Goal: Find specific page/section: Find specific page/section

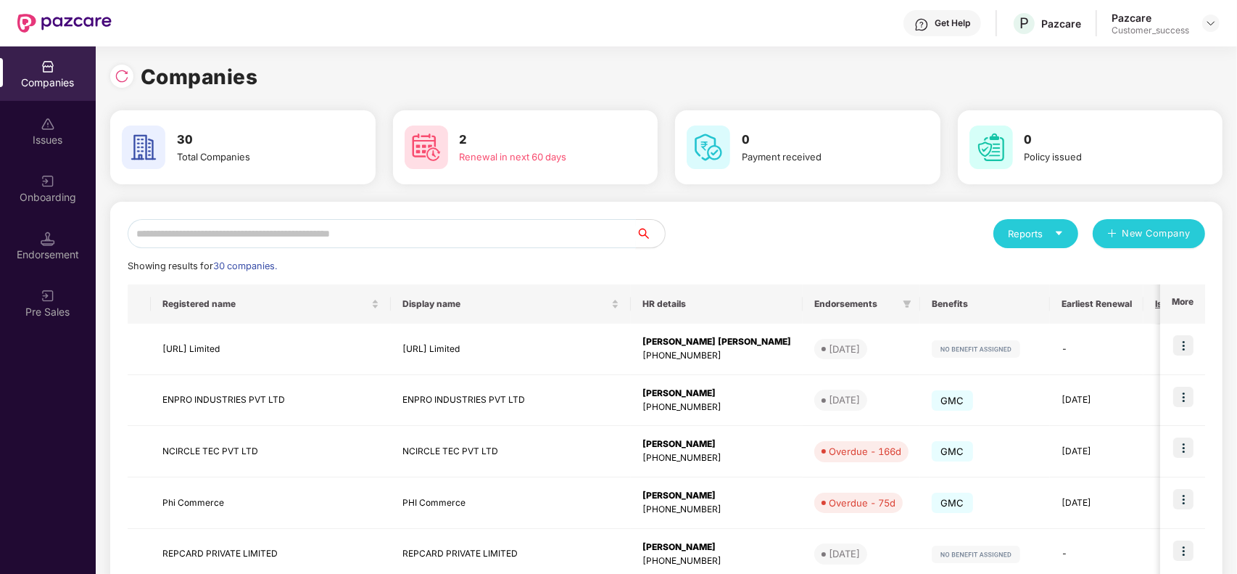
click at [236, 239] on input "text" at bounding box center [382, 233] width 508 height 29
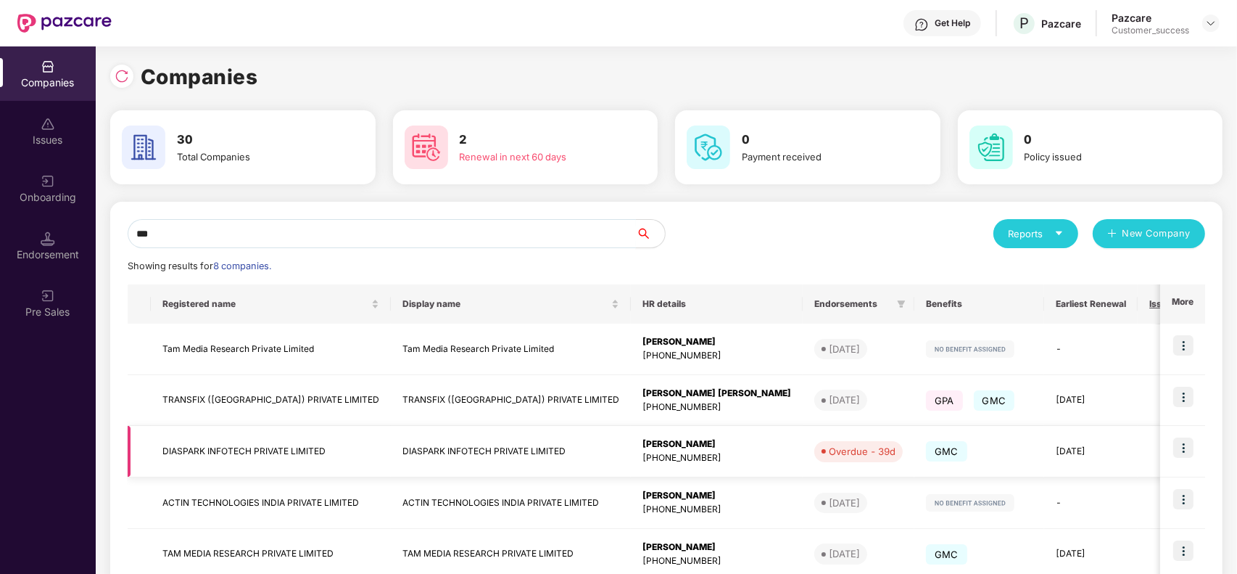
type input "***"
click at [1183, 444] on img at bounding box center [1183, 447] width 20 height 20
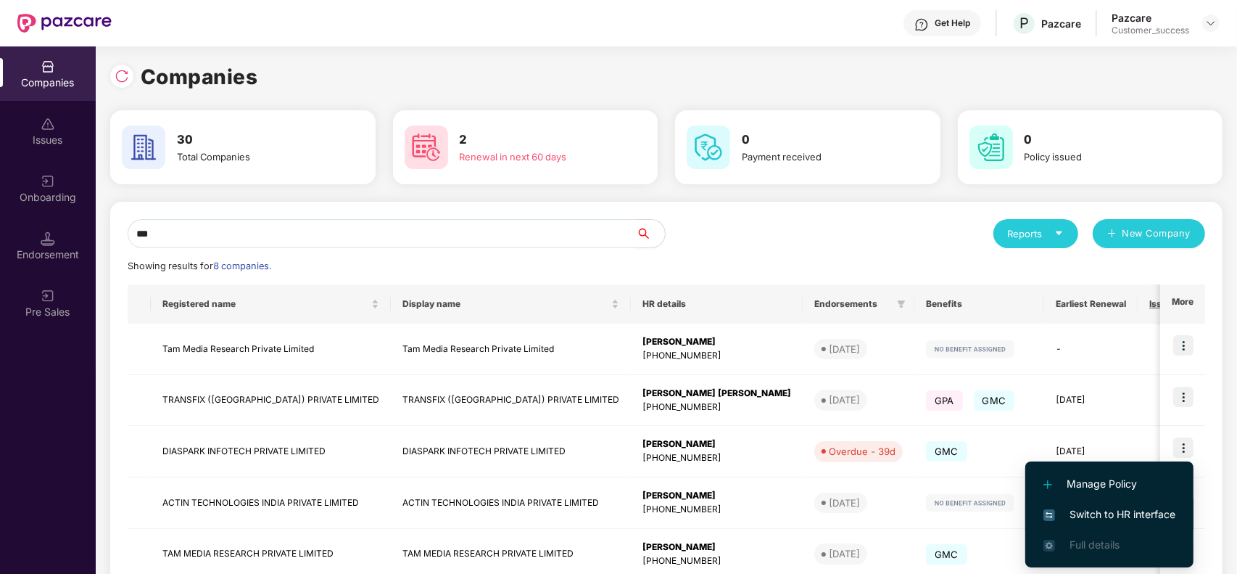
click at [1099, 508] on span "Switch to HR interface" at bounding box center [1109, 514] width 132 height 16
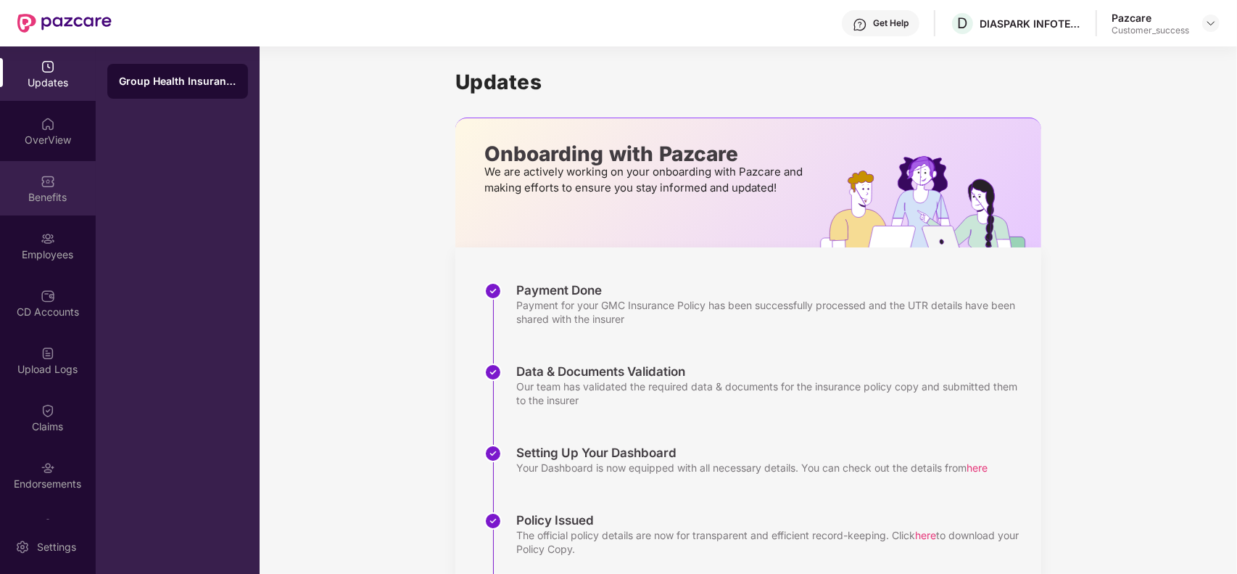
click at [59, 194] on div "Benefits" at bounding box center [48, 197] width 96 height 15
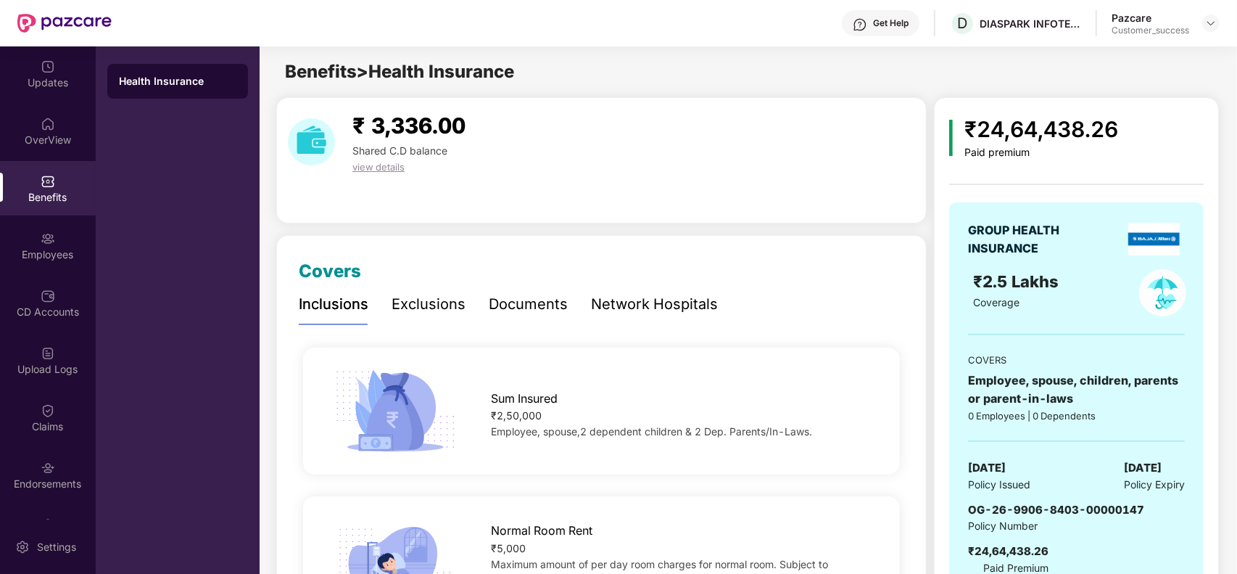
click at [1045, 153] on div "Paid premium" at bounding box center [1041, 152] width 154 height 12
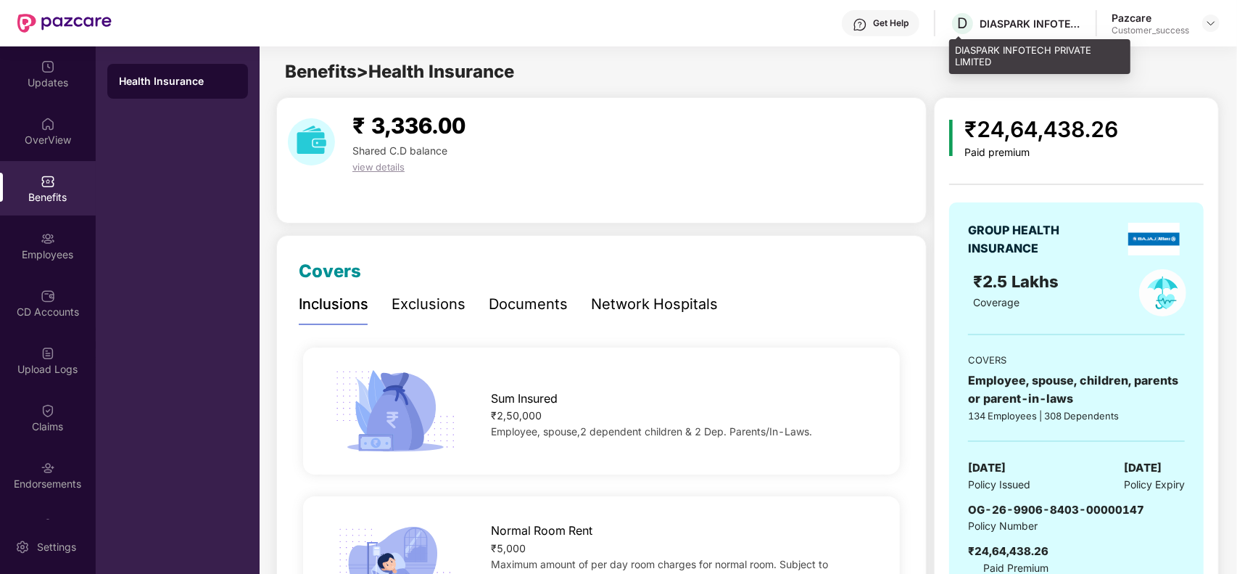
click at [1002, 27] on div "DIASPARK INFOTECH PRIVATE LIMITED" at bounding box center [1031, 24] width 102 height 14
click at [1026, 64] on div "DIASPARK INFOTECH PRIVATE LIMITED" at bounding box center [1039, 56] width 181 height 34
drag, startPoint x: 1009, startPoint y: 65, endPoint x: 956, endPoint y: 49, distance: 56.0
click at [956, 49] on div "DIASPARK INFOTECH PRIVATE LIMITED" at bounding box center [1039, 56] width 181 height 34
copy div "DIASPARK INFOTECH PRIVATE LIMITED"
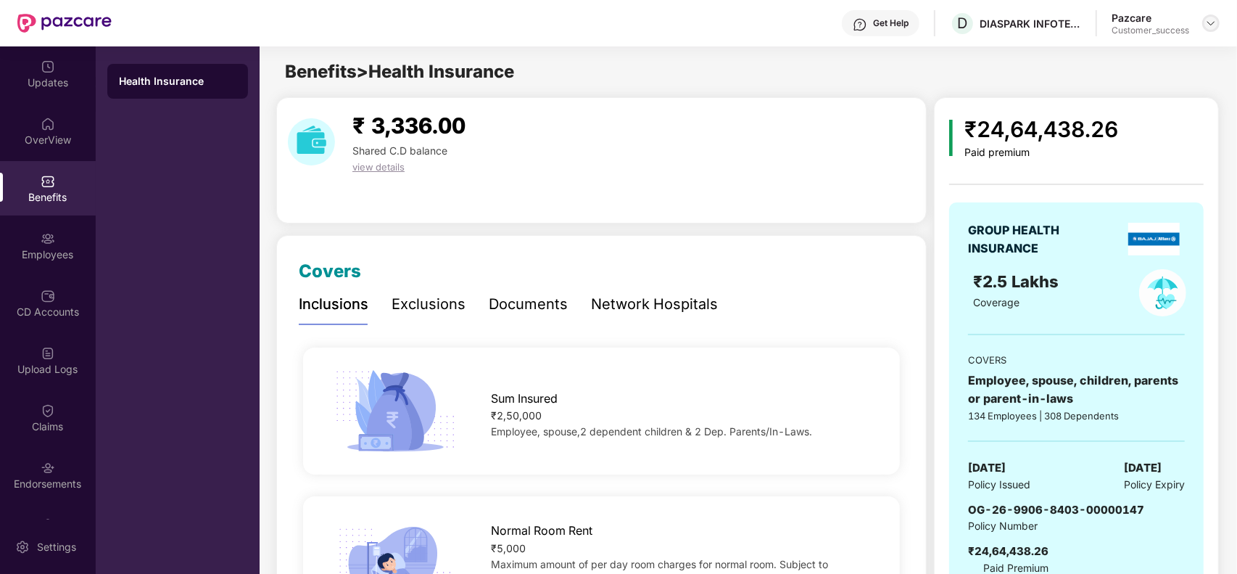
click at [1213, 22] on img at bounding box center [1211, 23] width 12 height 12
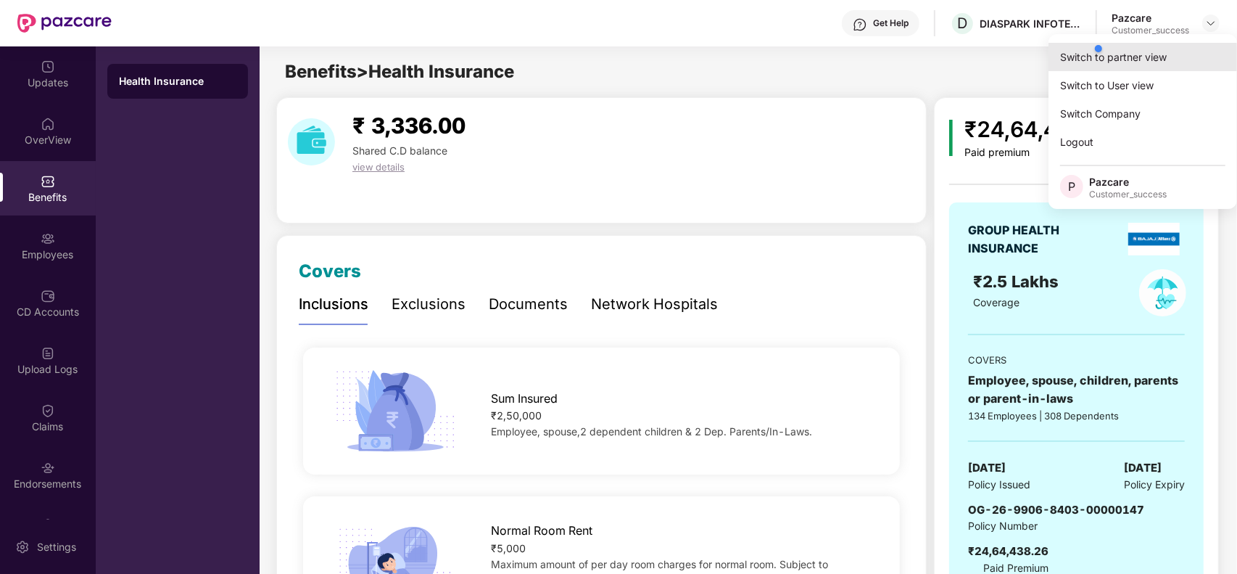
click at [1077, 52] on div "Switch to partner view" at bounding box center [1142, 57] width 189 height 28
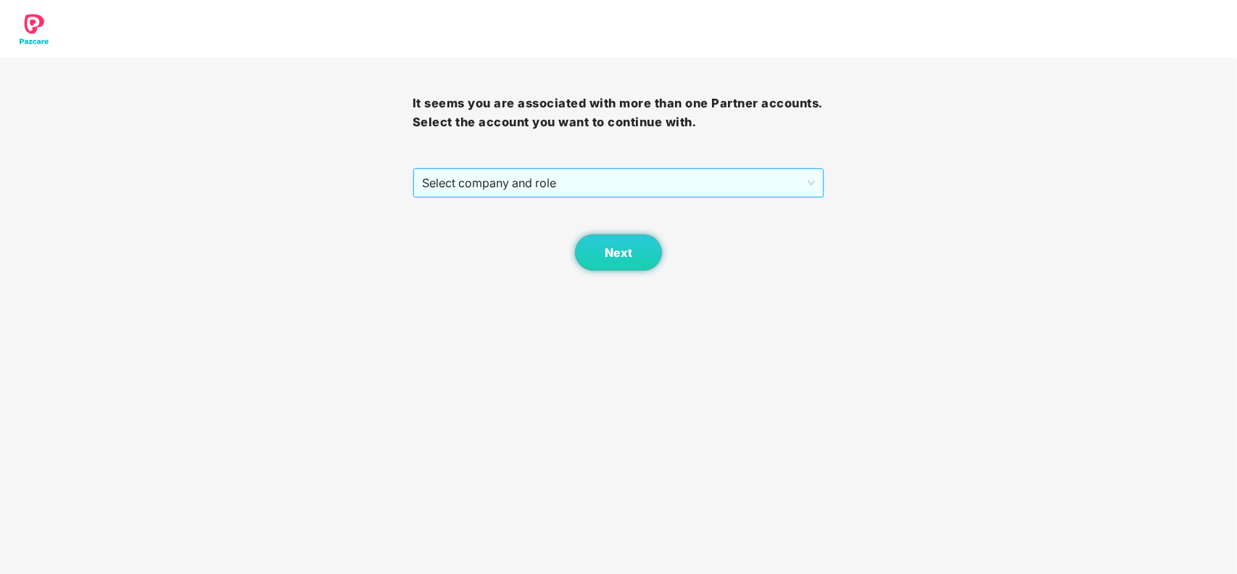
click at [529, 186] on span "Select company and role" at bounding box center [619, 183] width 394 height 28
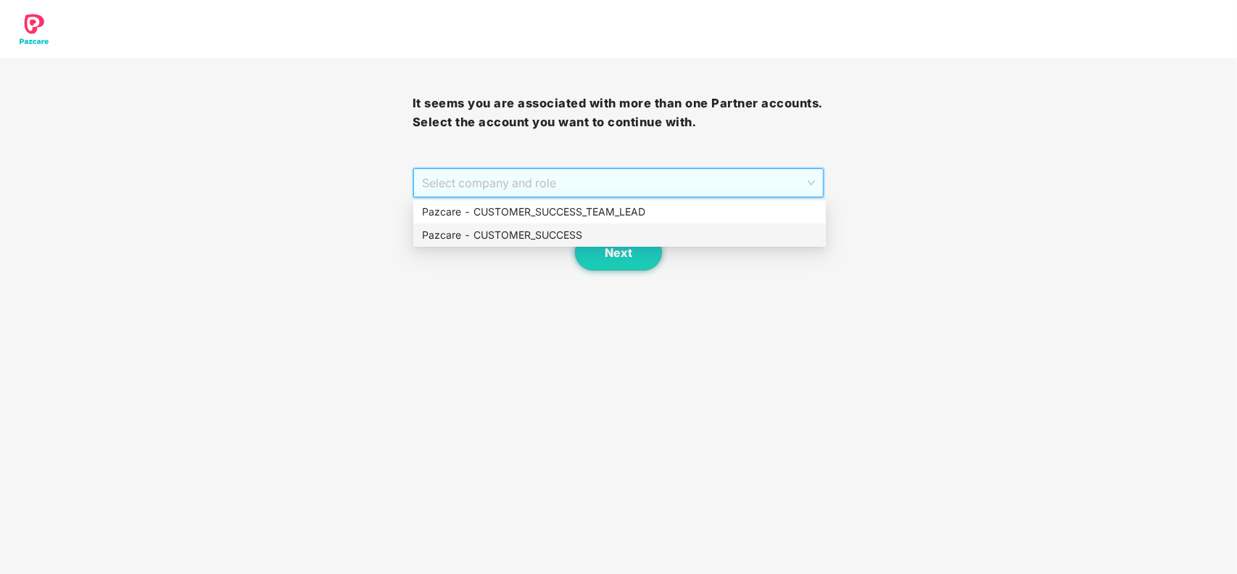
click at [534, 227] on div "Pazcare - CUSTOMER_SUCCESS" at bounding box center [619, 235] width 395 height 16
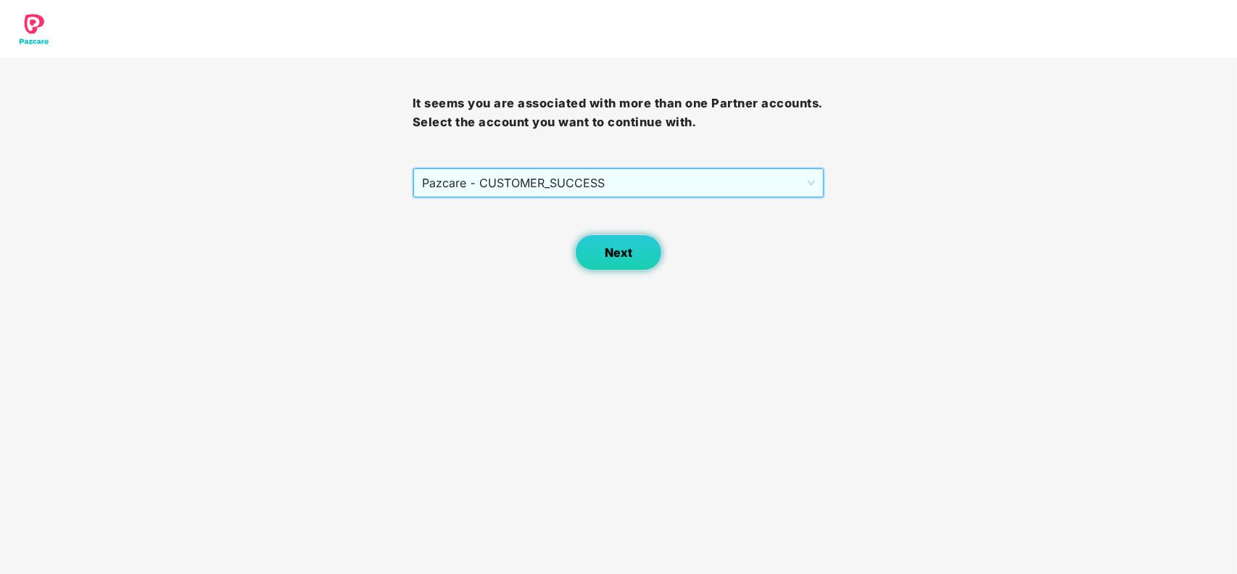
click at [611, 263] on button "Next" at bounding box center [618, 252] width 87 height 36
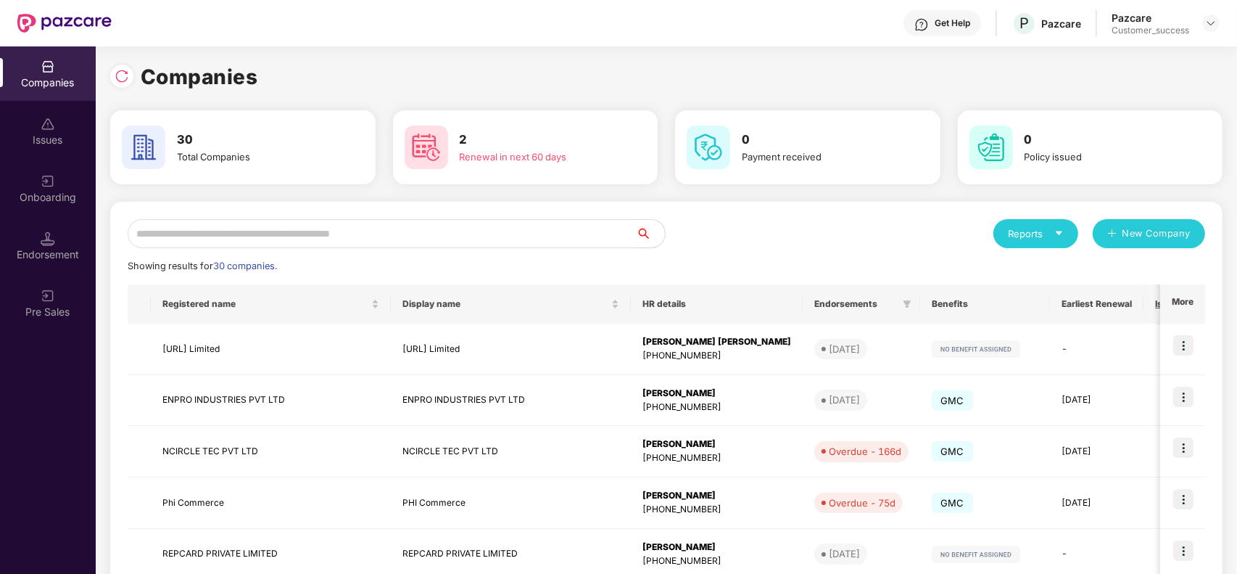
click at [288, 236] on input "text" at bounding box center [382, 233] width 508 height 29
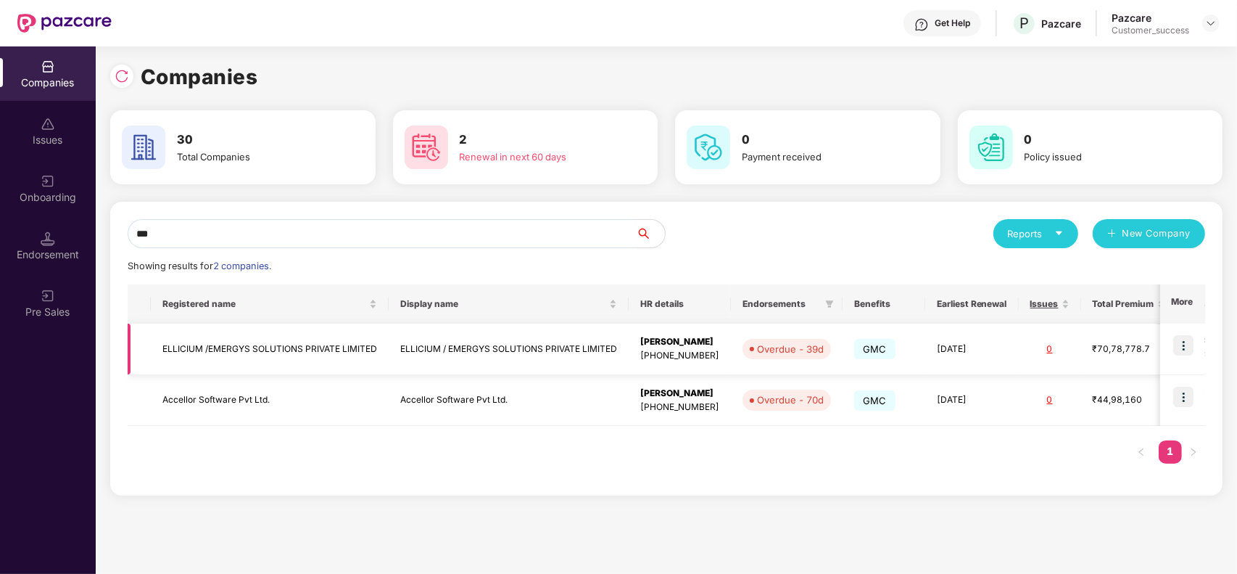
type input "***"
click at [1187, 349] on img at bounding box center [1183, 345] width 20 height 20
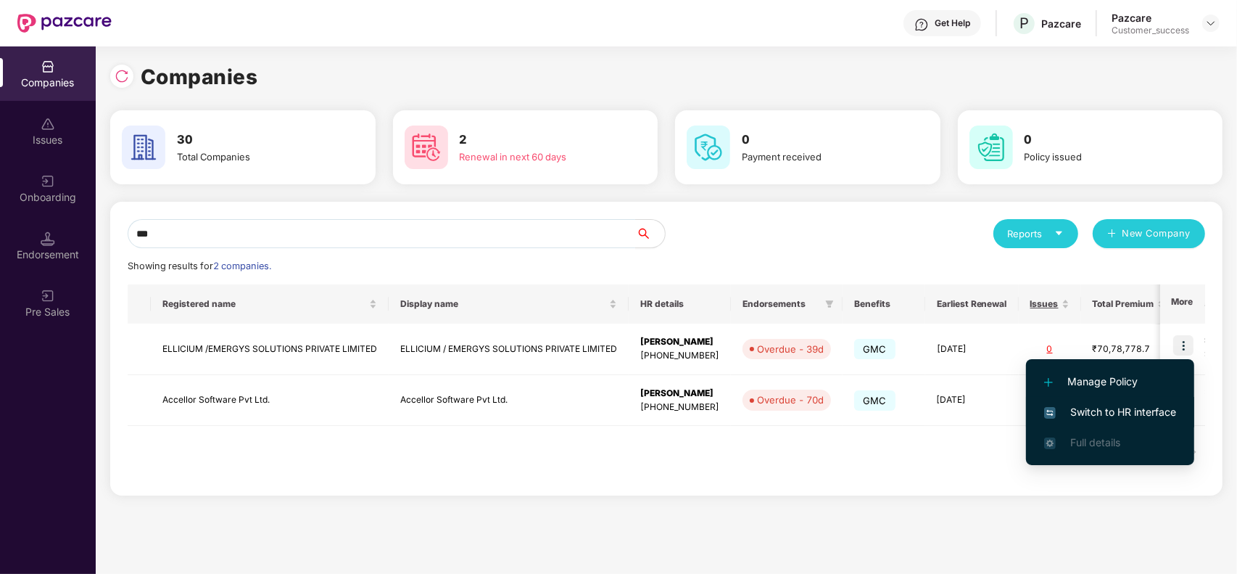
click at [1093, 415] on span "Switch to HR interface" at bounding box center [1110, 412] width 132 height 16
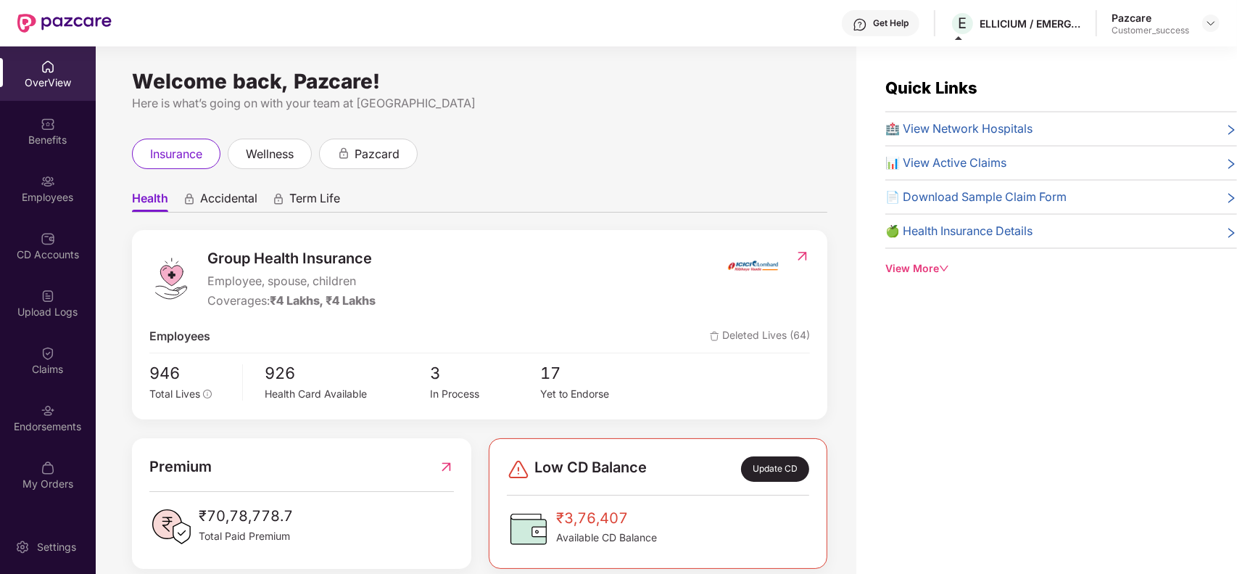
drag, startPoint x: 1035, startPoint y: 59, endPoint x: 956, endPoint y: 37, distance: 82.0
click at [956, 573] on div "ELLICIUM / EMERGYS SOLUTIONS PRIVATE LIMITED" at bounding box center [618, 574] width 1237 height 0
click at [1019, 25] on div "ELLICIUM / EMERGYS SOLUTIONS PRIVATE LIMITED" at bounding box center [1031, 24] width 102 height 14
click at [879, 59] on div "Quick Links 🏥 View Network Hospitals 📊 View Active Claims 📄 Download Sample Cla…" at bounding box center [1046, 333] width 381 height 574
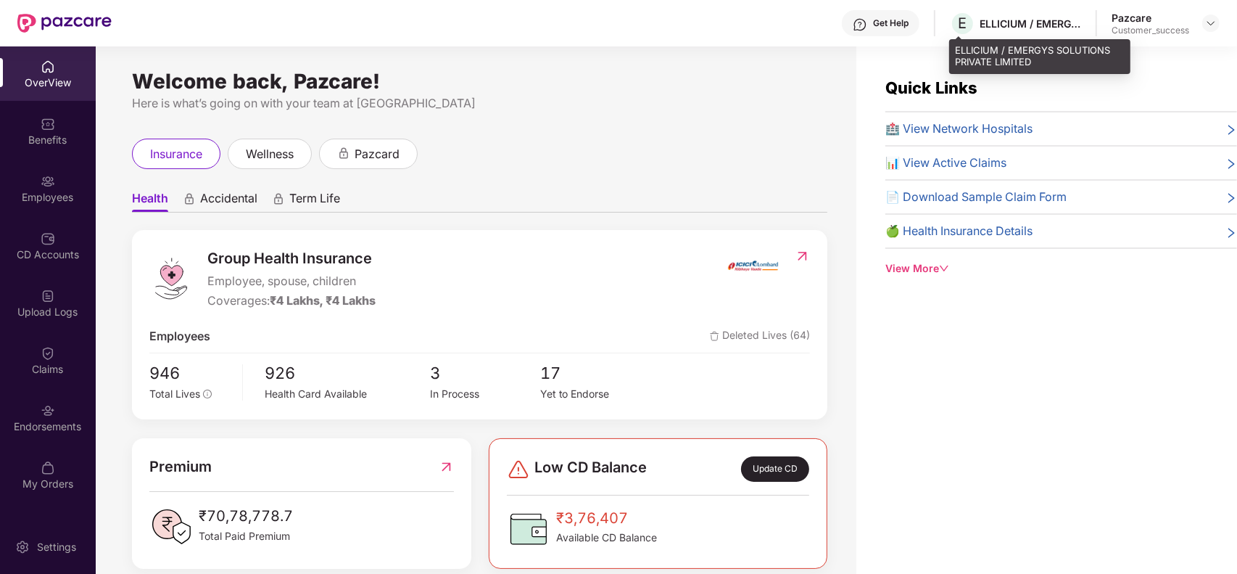
click at [1017, 24] on div "ELLICIUM / EMERGYS SOLUTIONS PRIVATE LIMITED" at bounding box center [1031, 24] width 102 height 14
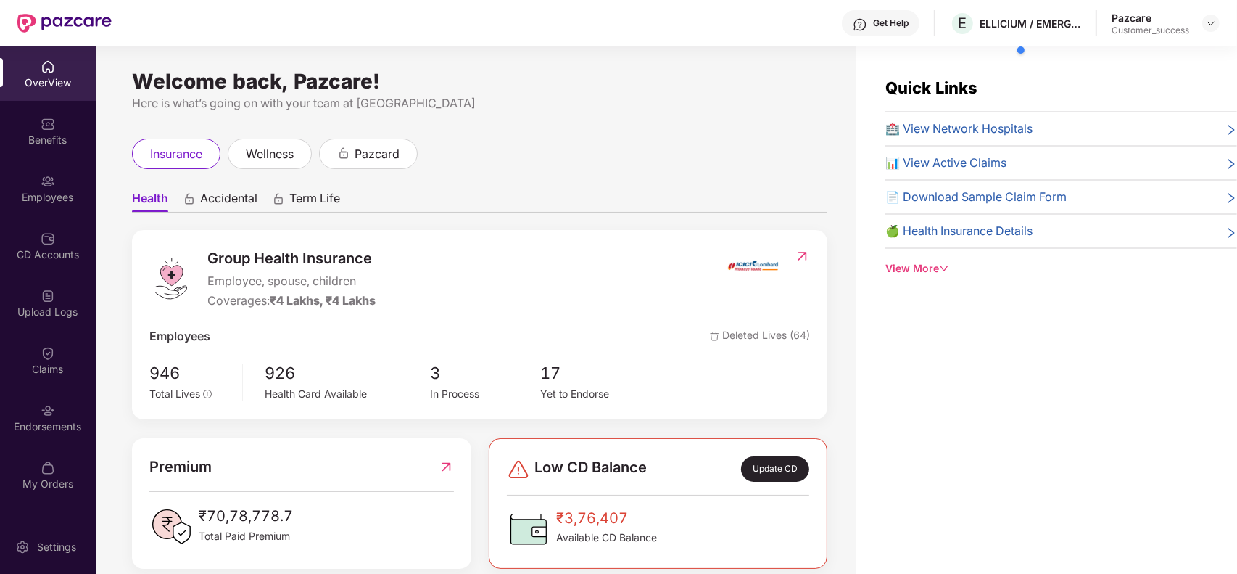
click at [1031, 34] on div "E ELLICIUM / EMERGYS SOLUTIONS PRIVATE LIMITED" at bounding box center [1015, 23] width 131 height 25
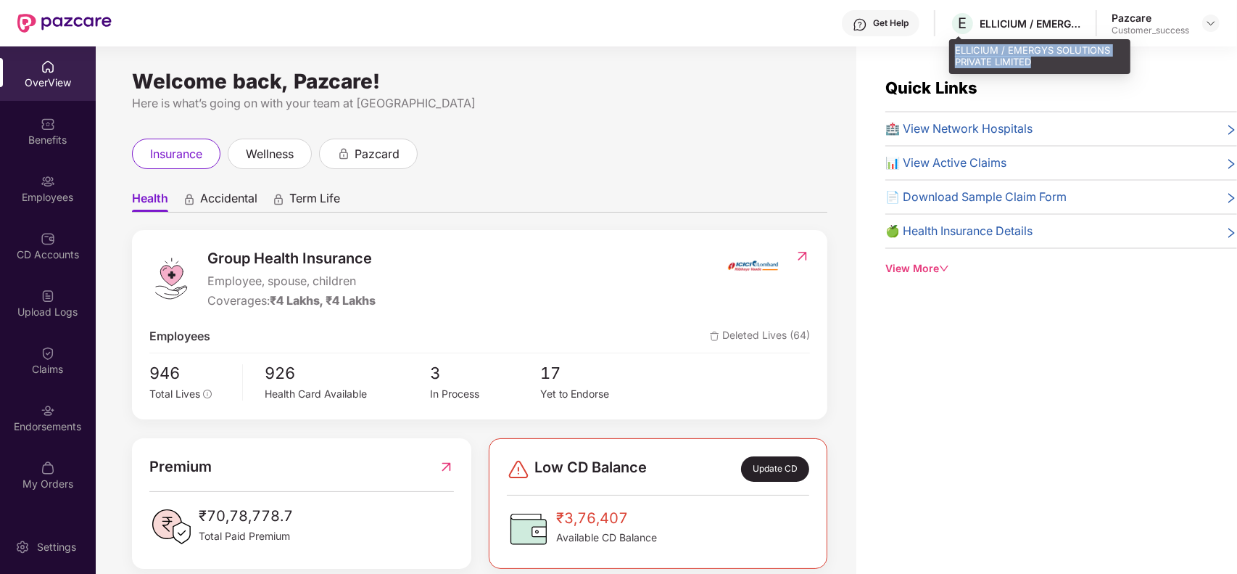
drag, startPoint x: 1038, startPoint y: 60, endPoint x: 951, endPoint y: 46, distance: 88.2
click at [951, 46] on div "ELLICIUM / EMERGYS SOLUTIONS PRIVATE LIMITED" at bounding box center [1039, 56] width 181 height 34
copy div "ELLICIUM / EMERGYS SOLUTIONS PRIVATE LIMITED"
